Goal: Communication & Community: Answer question/provide support

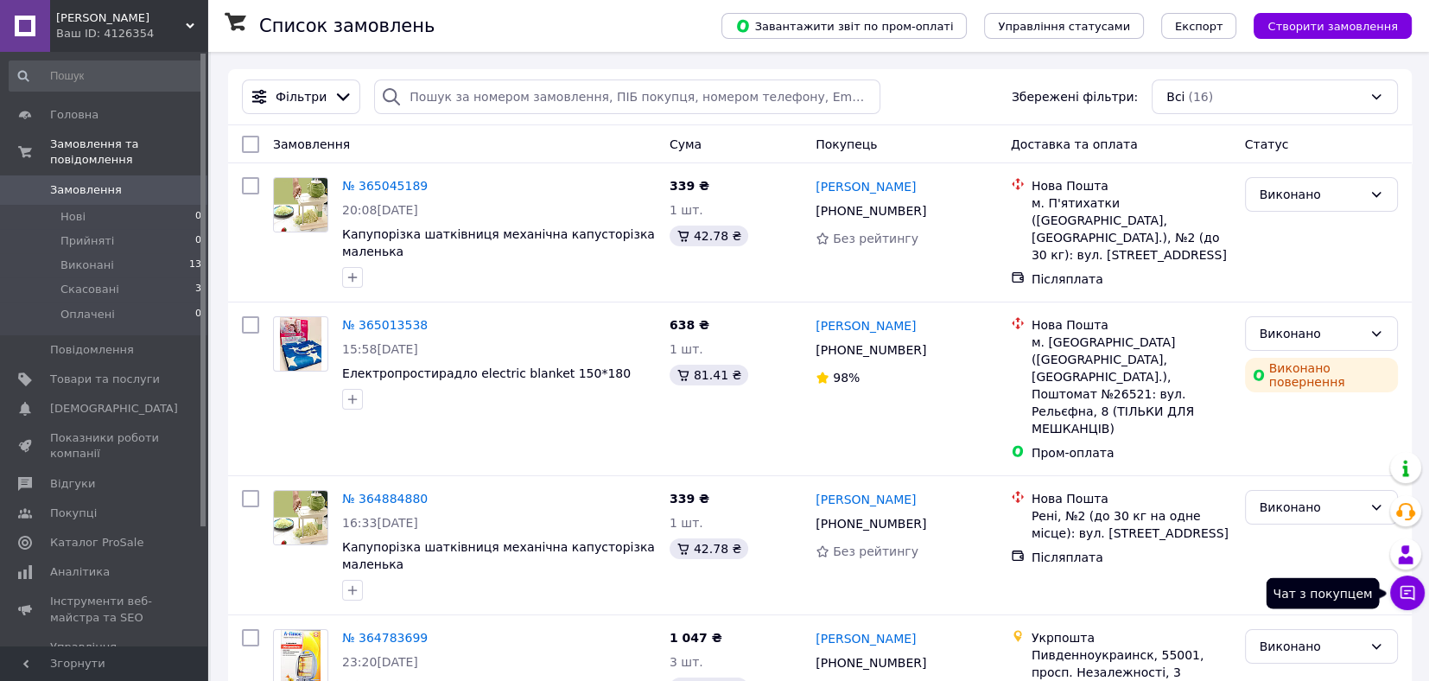
click at [1415, 599] on icon at bounding box center [1407, 592] width 17 height 17
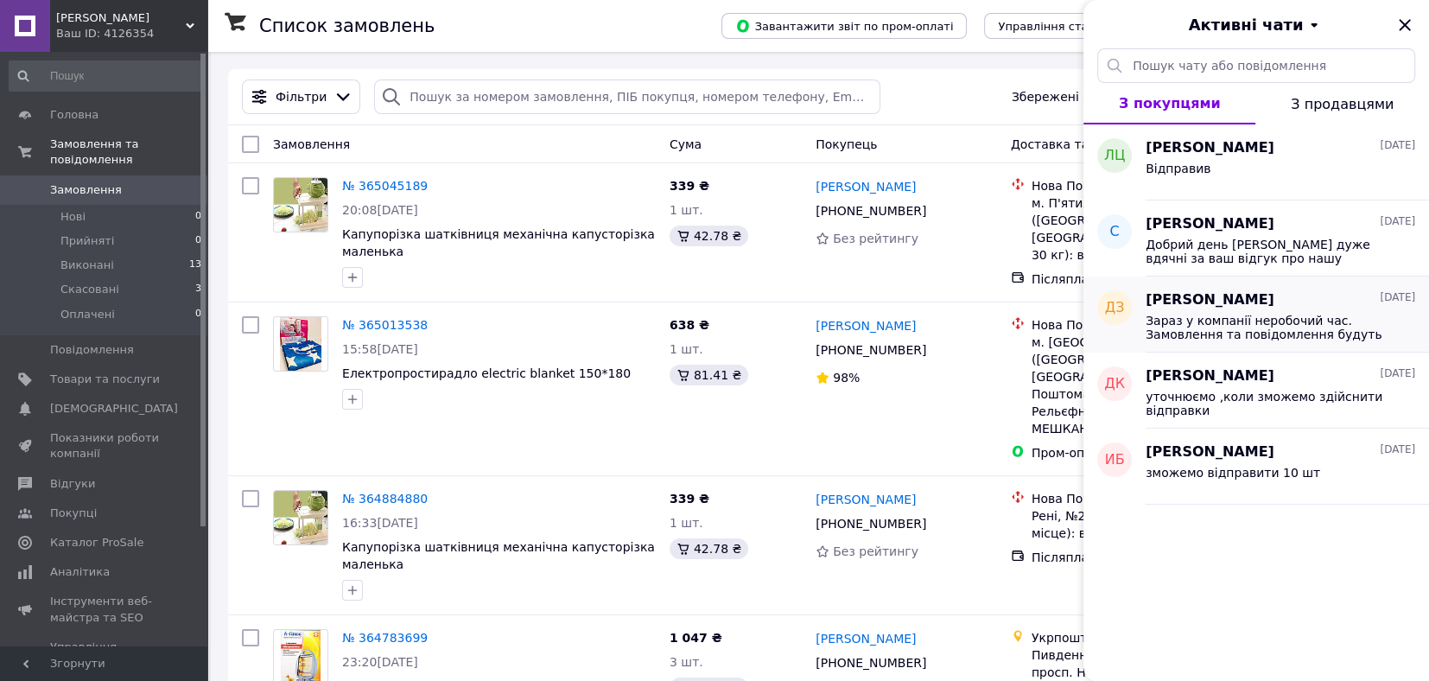
click at [1304, 315] on span "Зараз у компанії неробочий час. Замовлення та повідомлення будуть оброблені з 1…" at bounding box center [1268, 328] width 245 height 28
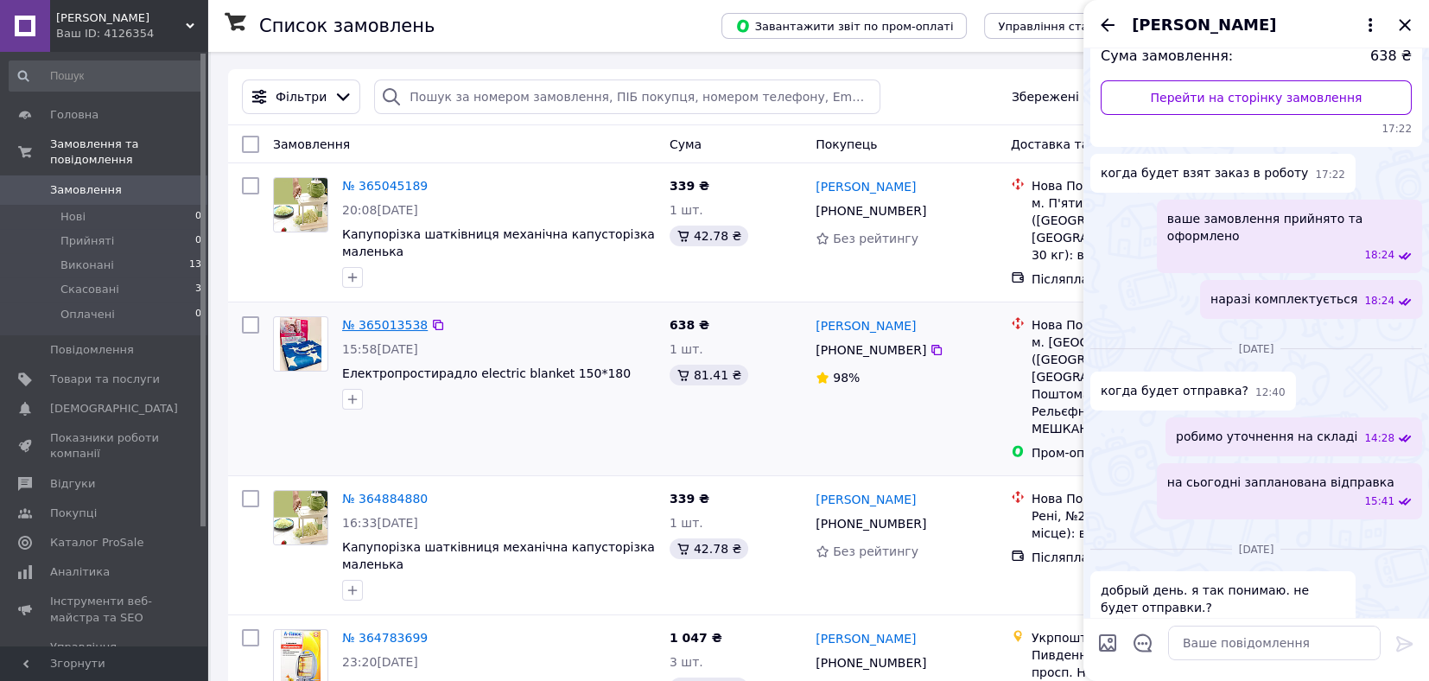
click at [396, 318] on link "№ 365013538" at bounding box center [385, 325] width 86 height 14
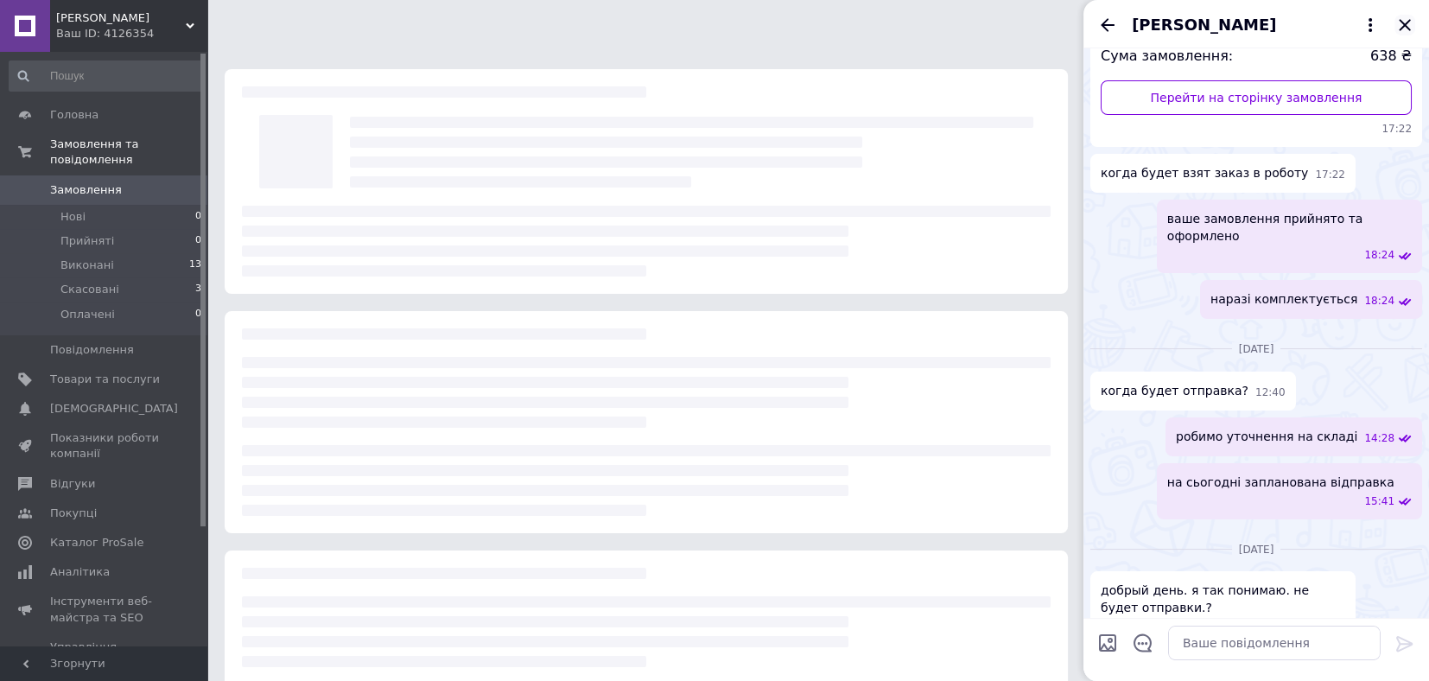
click at [1399, 23] on icon "Закрити" at bounding box center [1405, 25] width 21 height 21
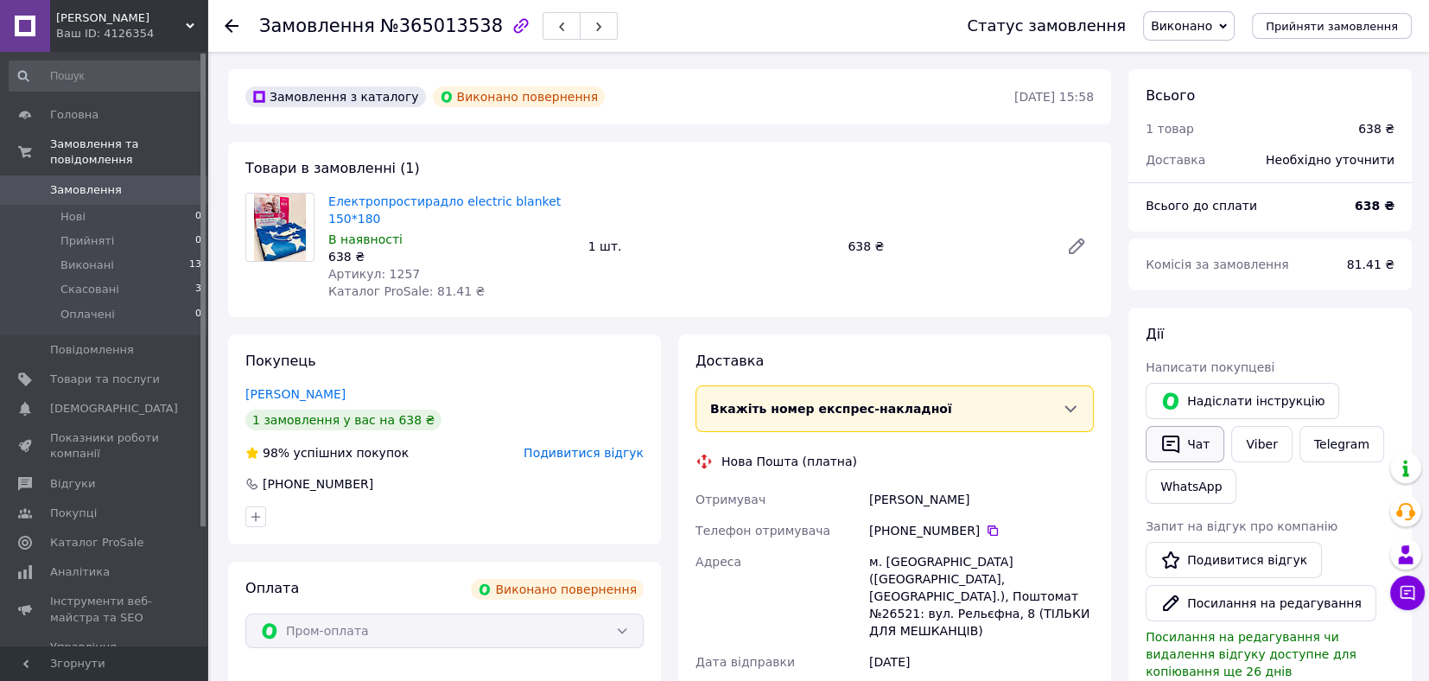
scroll to position [83, 0]
click at [1256, 438] on link "Viber" at bounding box center [1261, 444] width 60 height 36
click at [1200, 436] on button "Чат" at bounding box center [1185, 444] width 79 height 36
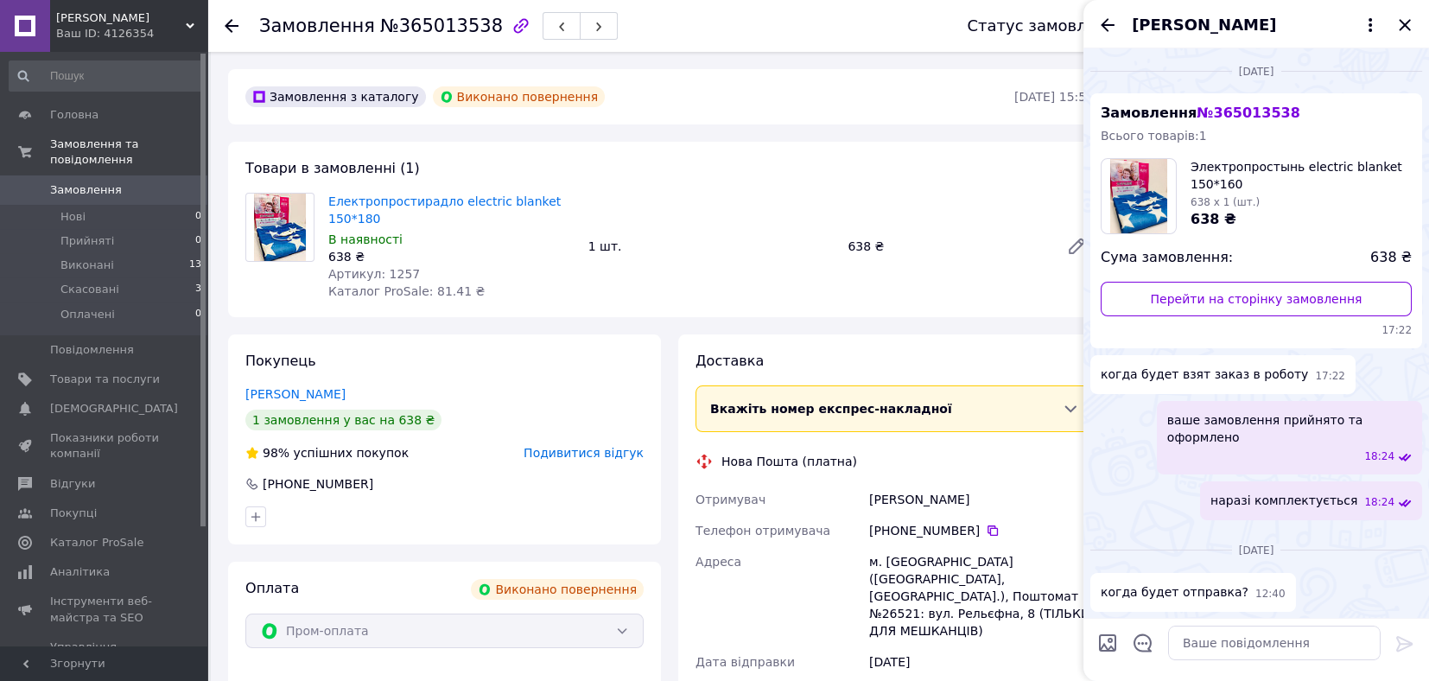
scroll to position [614, 0]
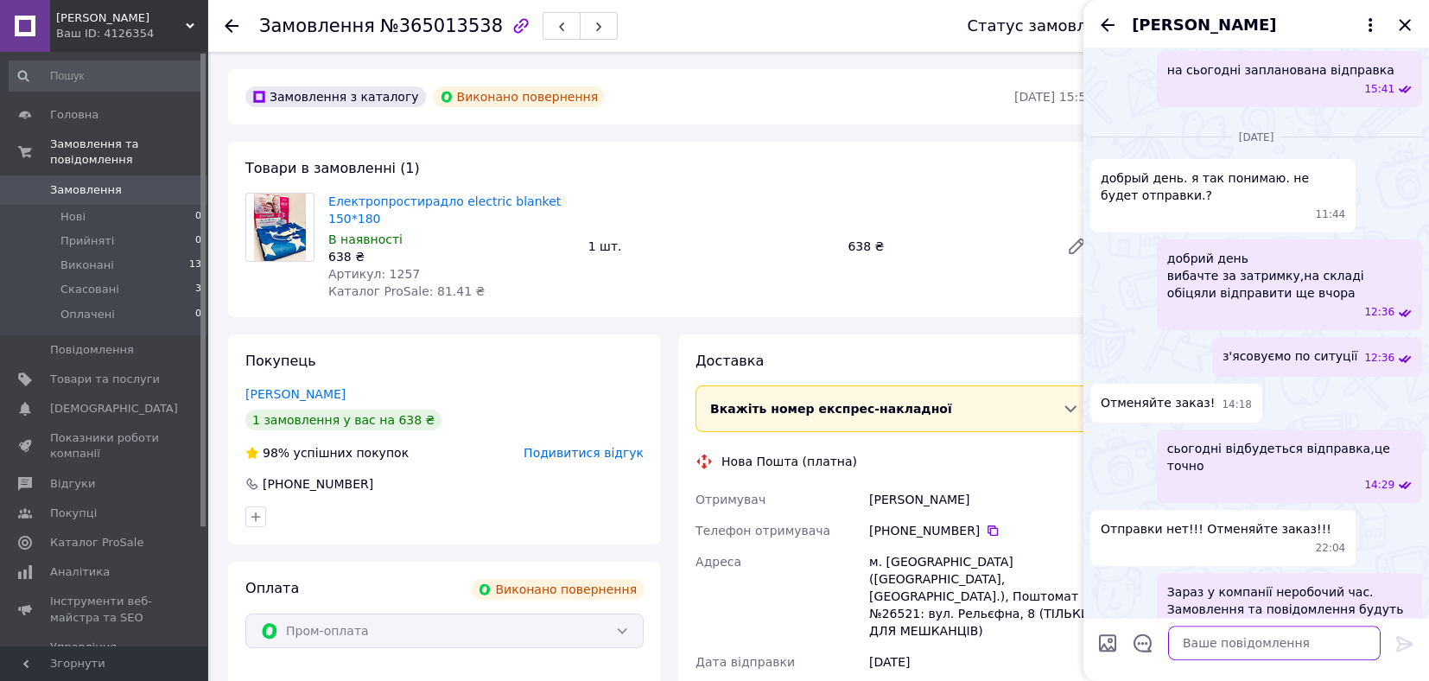
click at [1323, 651] on textarea at bounding box center [1274, 643] width 213 height 35
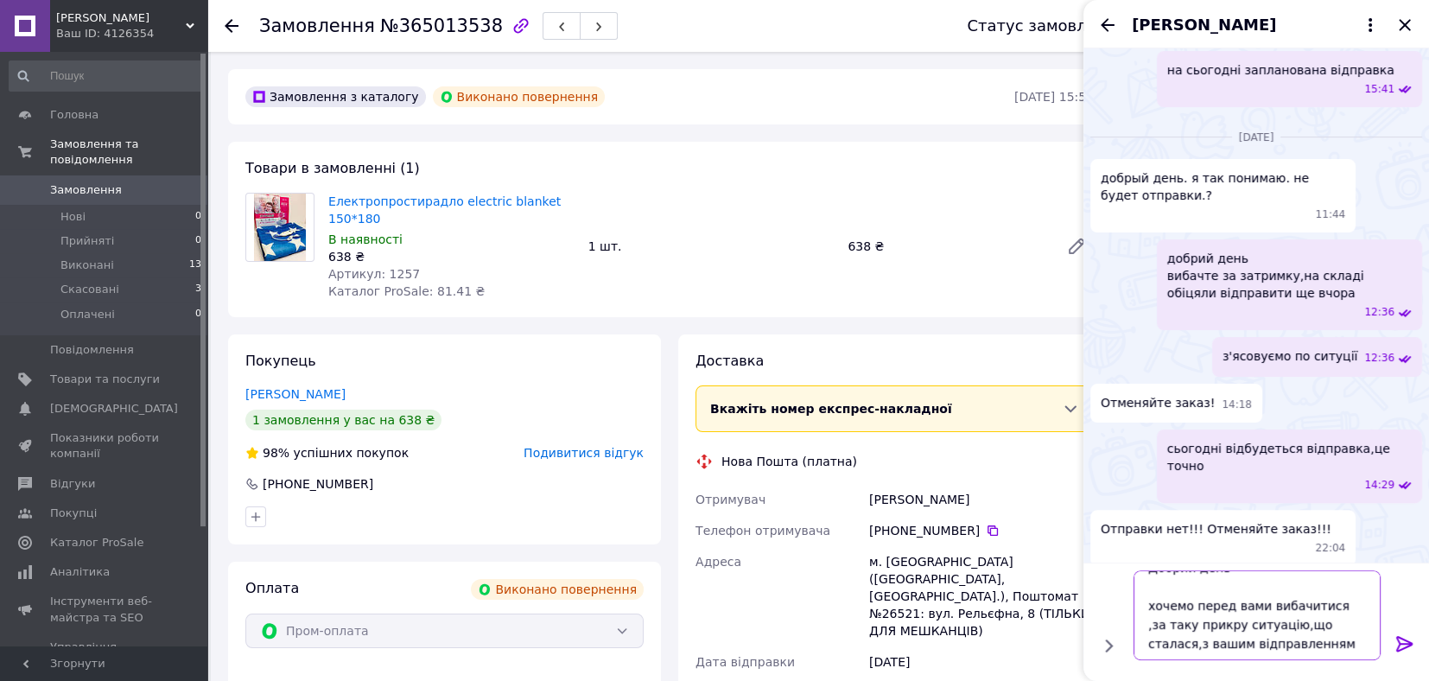
scroll to position [31, 0]
drag, startPoint x: 1284, startPoint y: 631, endPoint x: 1141, endPoint y: 591, distance: 148.8
click at [1141, 591] on textarea "Добрий день хочемо перед вами вибачитися ,за таку прикру ситуацію,що сталася,з …" at bounding box center [1257, 615] width 247 height 90
paste textarea "Вибачте нас будь-ласка,нам дуже прикро ,що так сталося,трапилася форс-мажорна с…"
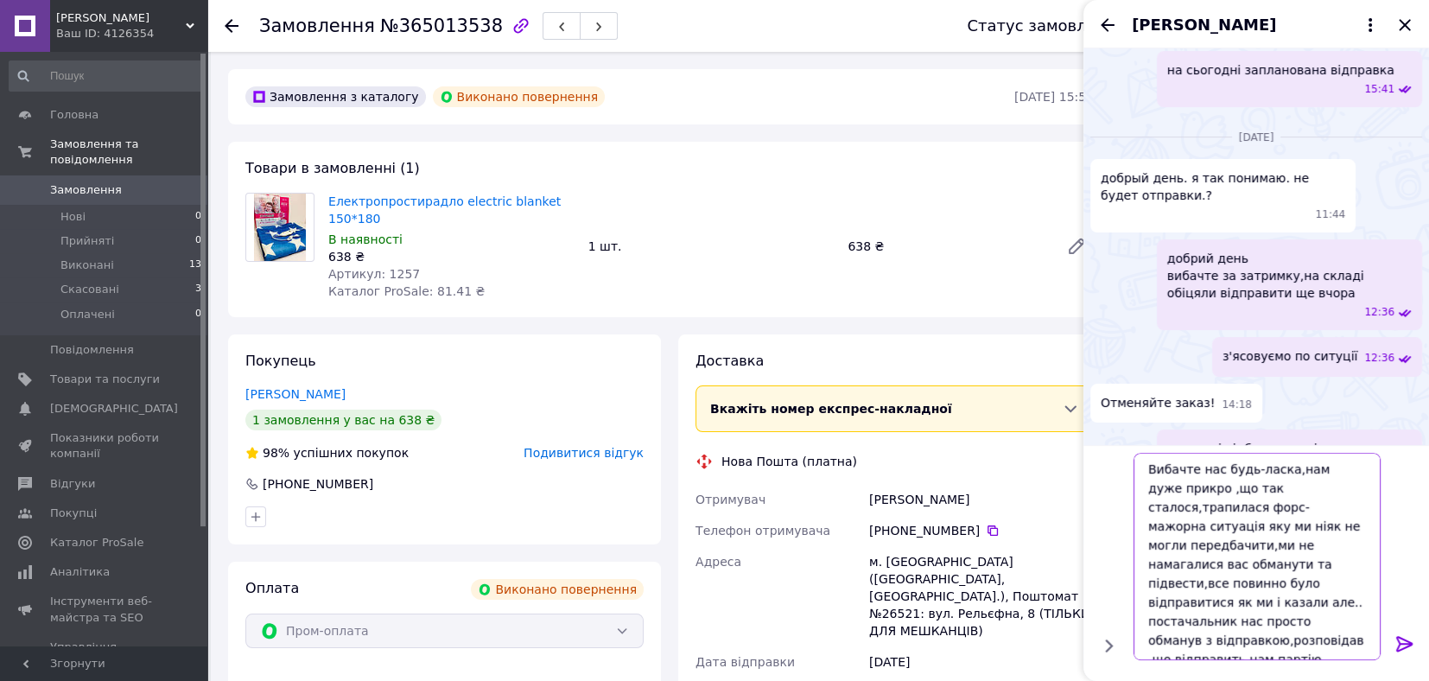
scroll to position [47, 0]
type textarea "Добрий день Вибачте нас будь-ласка,нам дуже прикро ,що так сталося,трапилася фо…"
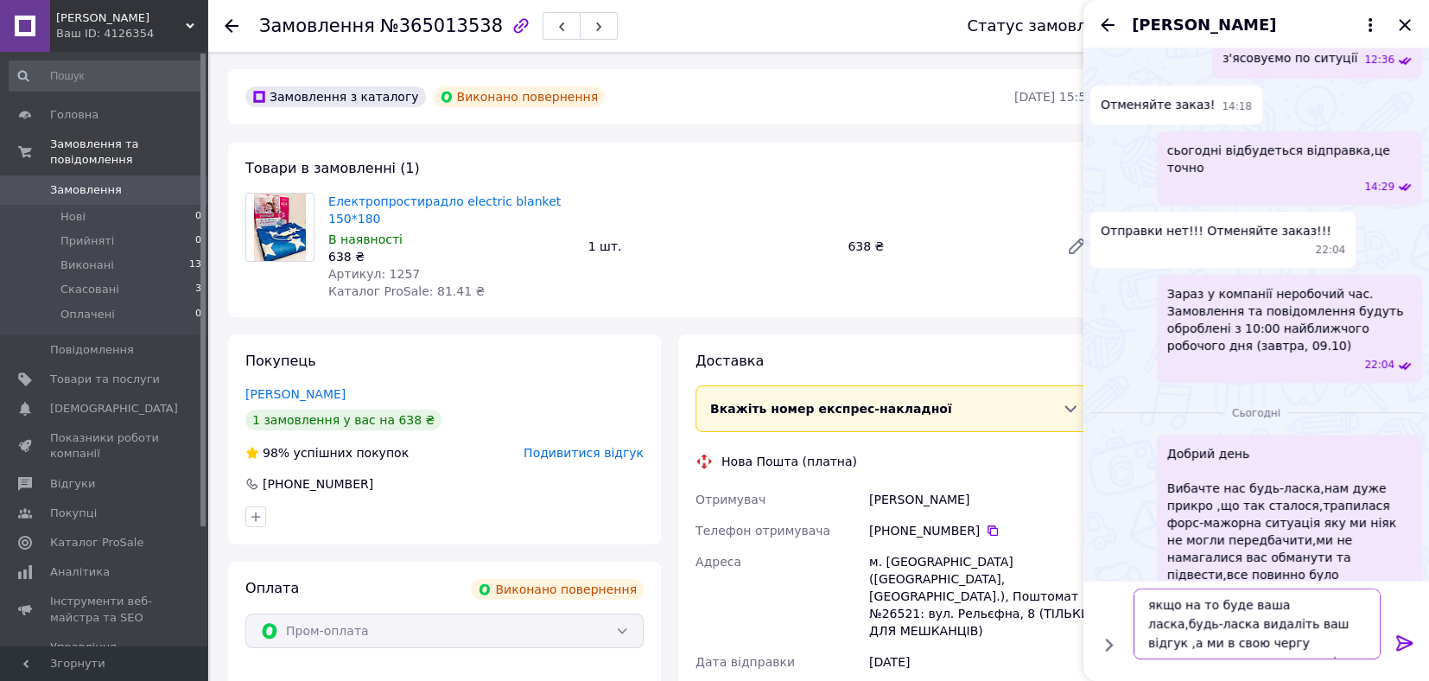
scroll to position [12, 0]
type textarea "якщо на то буде ваша ласка,будь-ласка видаліть ваш відгук ,а ми в свою чергу ко…"
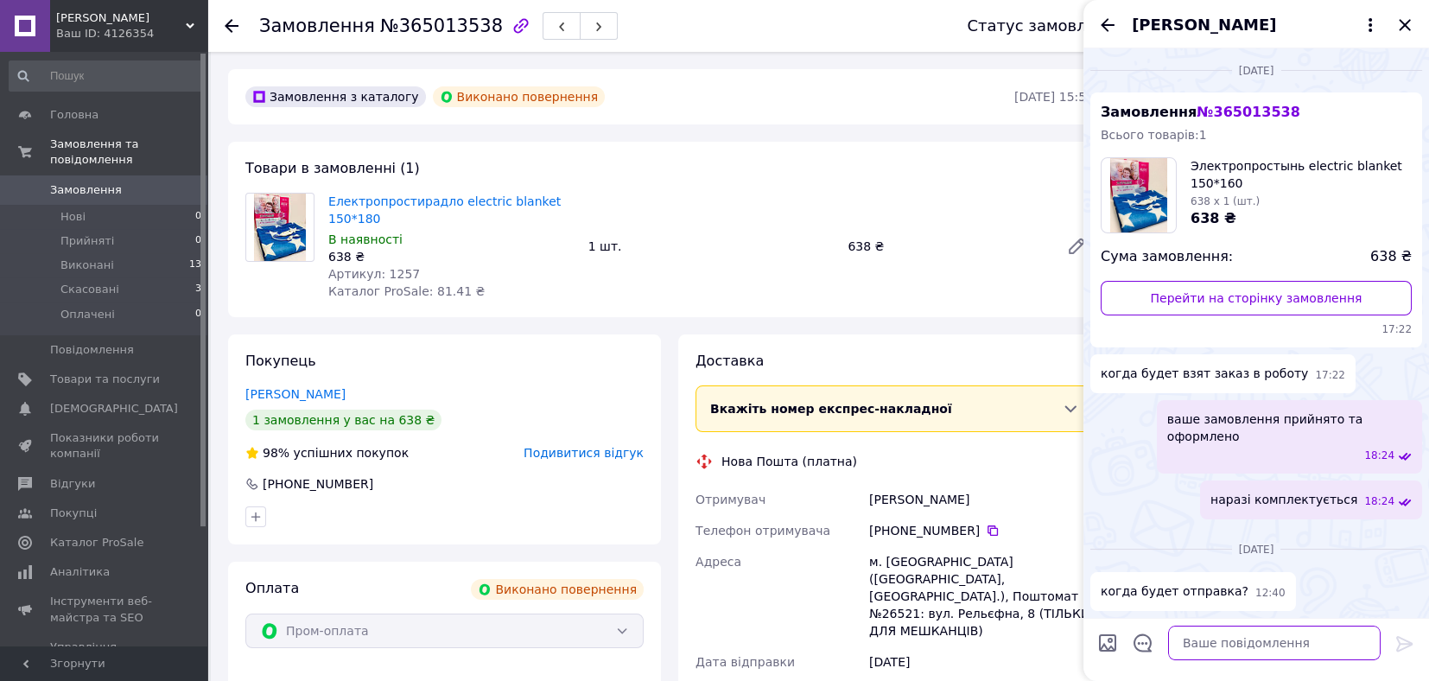
scroll to position [0, 0]
click at [1401, 32] on icon "Закрити" at bounding box center [1405, 25] width 21 height 21
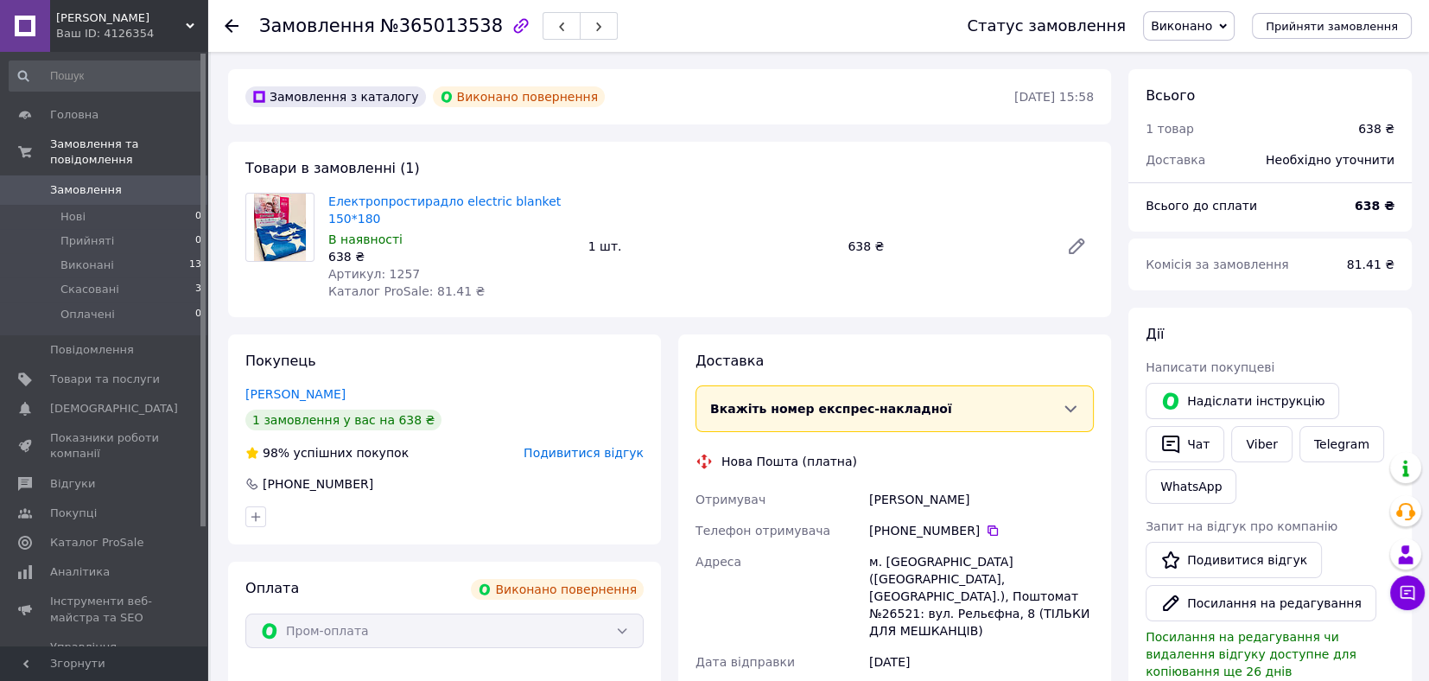
scroll to position [83, 0]
click at [118, 182] on span "Замовлення" at bounding box center [105, 190] width 110 height 16
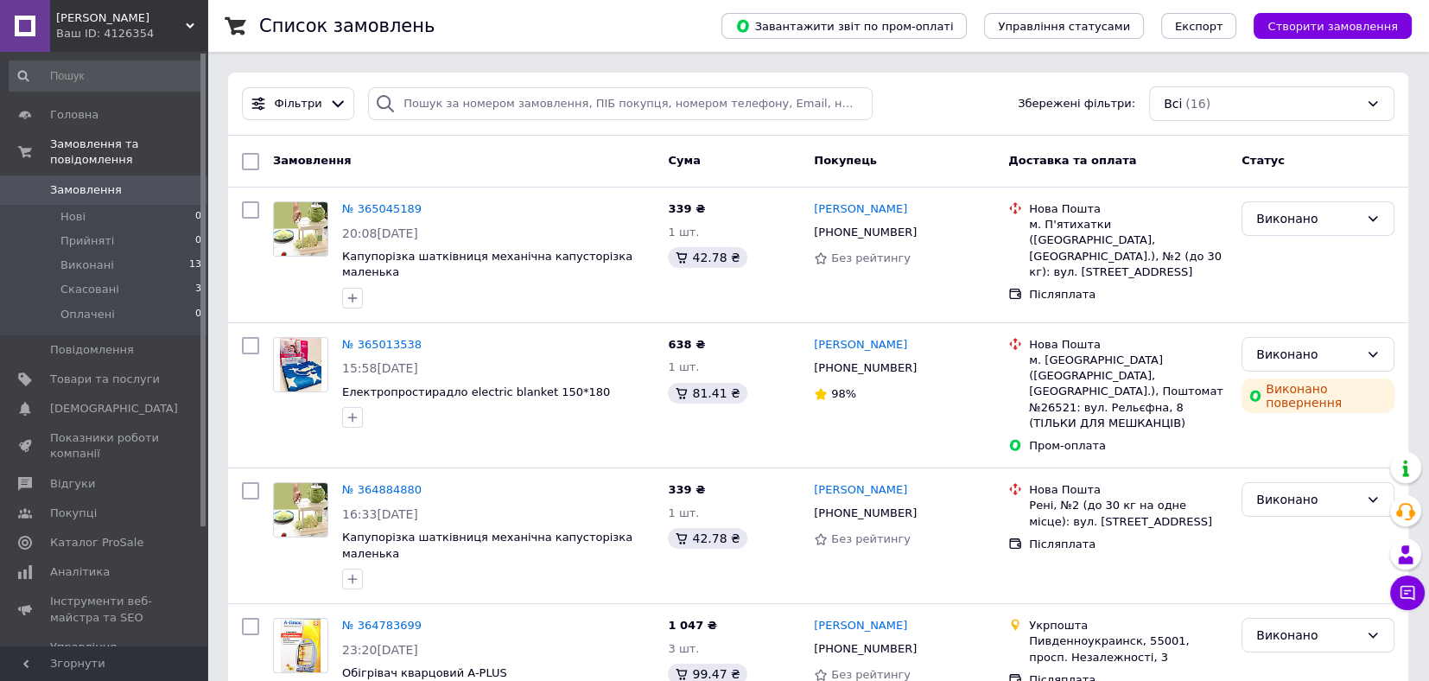
click at [61, 182] on span "Замовлення" at bounding box center [86, 190] width 72 height 16
click at [95, 564] on span "Аналітика" at bounding box center [80, 572] width 60 height 16
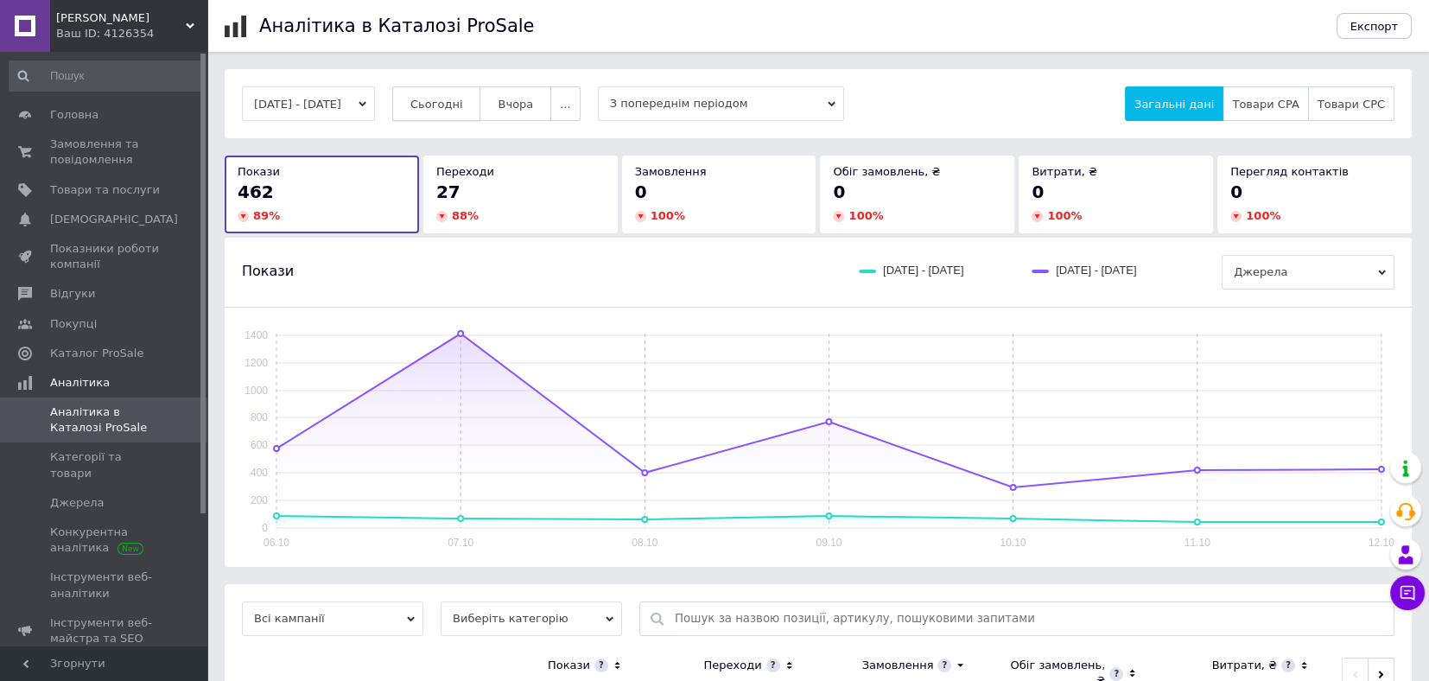
click at [447, 105] on span "Сьогодні" at bounding box center [436, 104] width 53 height 13
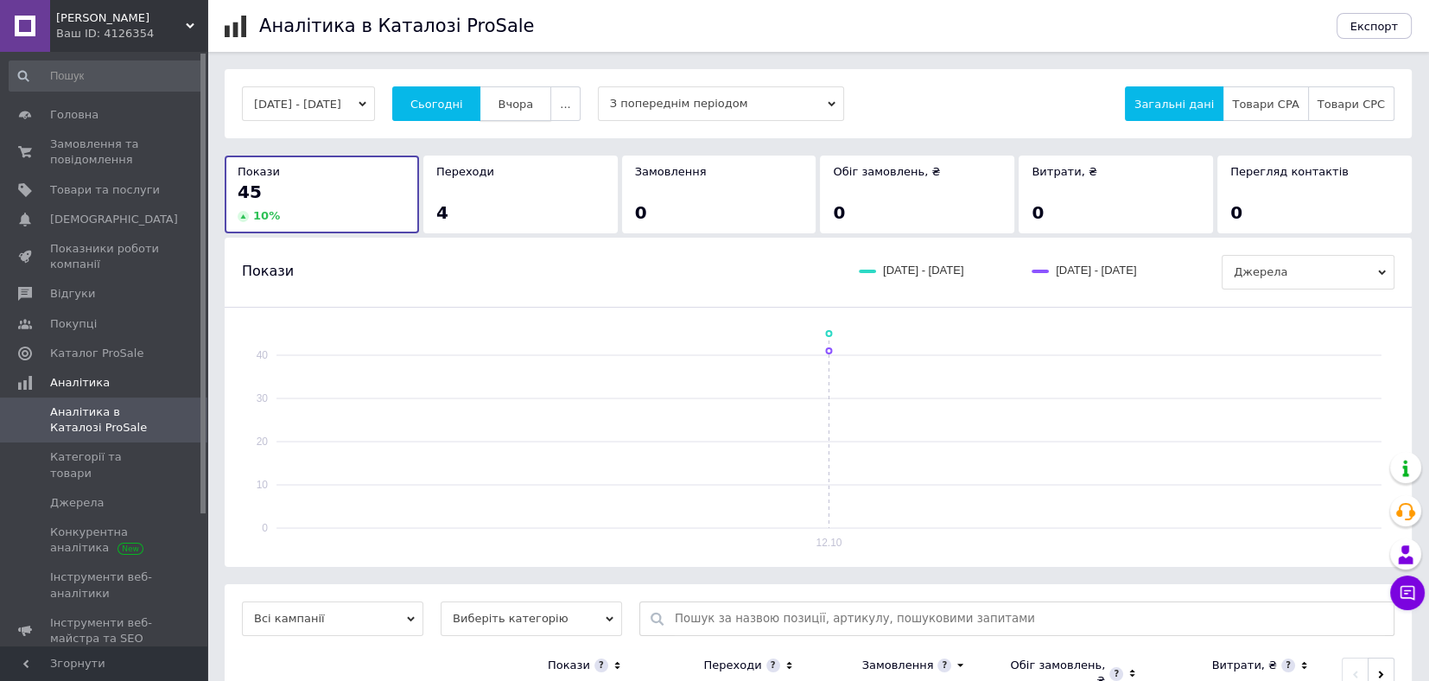
click at [535, 120] on button "Вчора" at bounding box center [516, 103] width 72 height 35
click at [452, 110] on span "Сьогодні" at bounding box center [436, 104] width 53 height 13
